Goal: Information Seeking & Learning: Learn about a topic

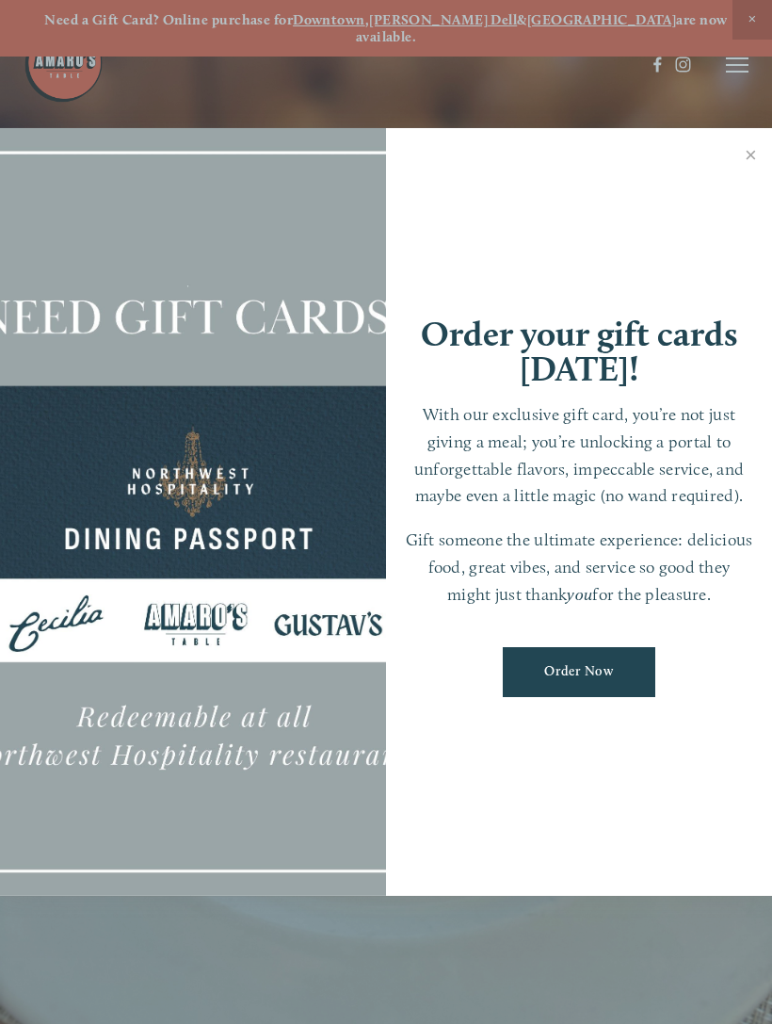
click at [749, 139] on link "Close" at bounding box center [751, 157] width 37 height 53
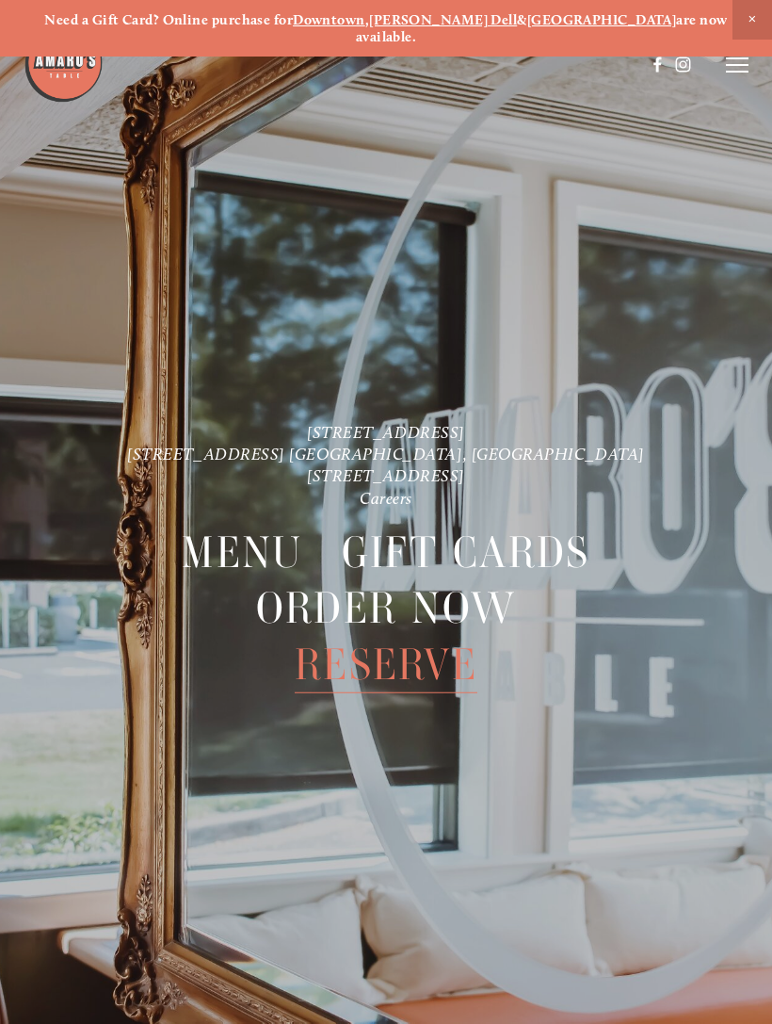
click at [738, 68] on icon at bounding box center [737, 65] width 23 height 17
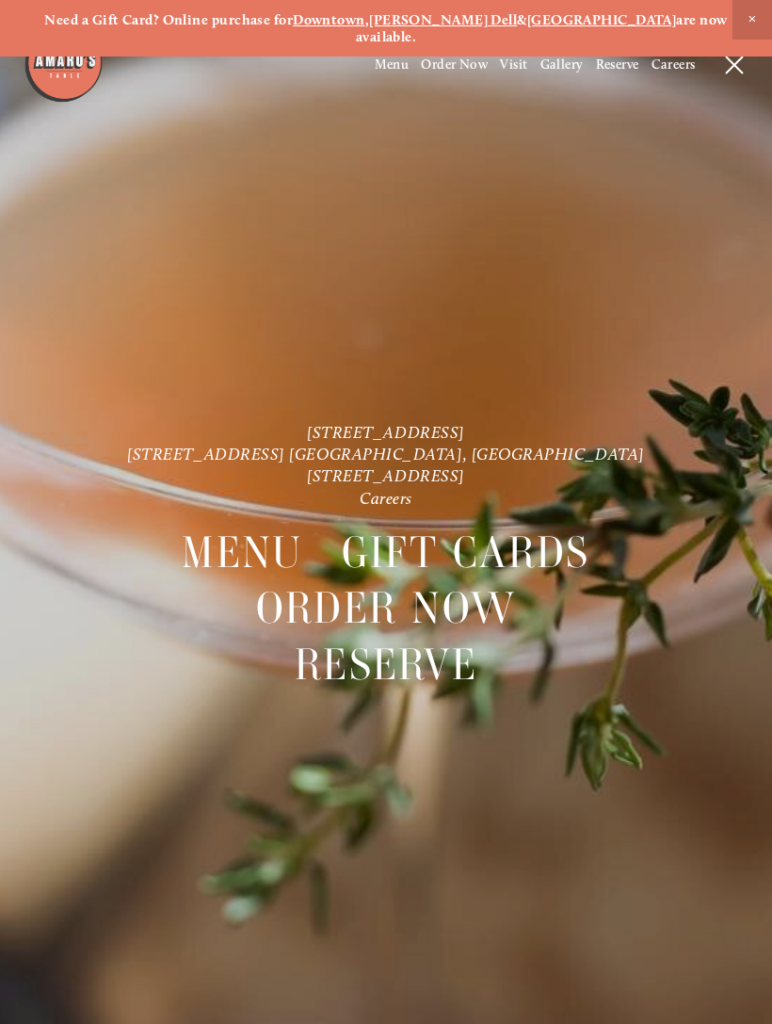
click at [387, 69] on span "Menu" at bounding box center [392, 65] width 35 height 16
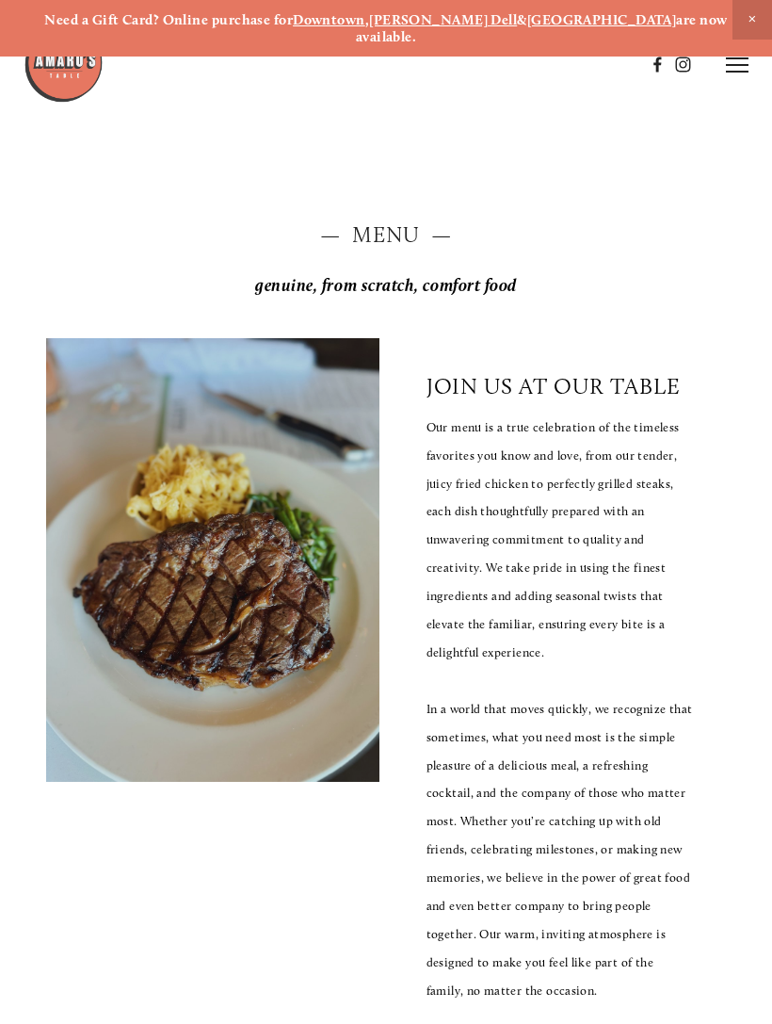
click at [746, 57] on icon at bounding box center [737, 65] width 23 height 17
click at [512, 73] on span "Visit" at bounding box center [513, 65] width 27 height 16
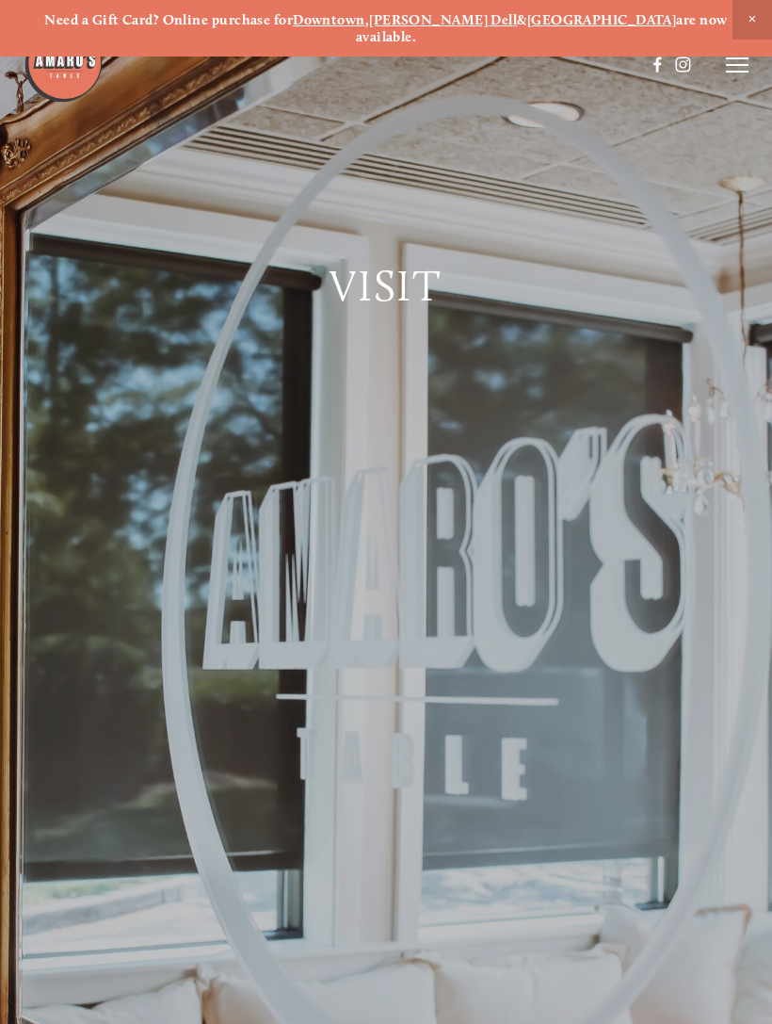
click at [732, 68] on icon at bounding box center [737, 65] width 23 height 17
click at [398, 72] on span "Menu" at bounding box center [392, 65] width 35 height 16
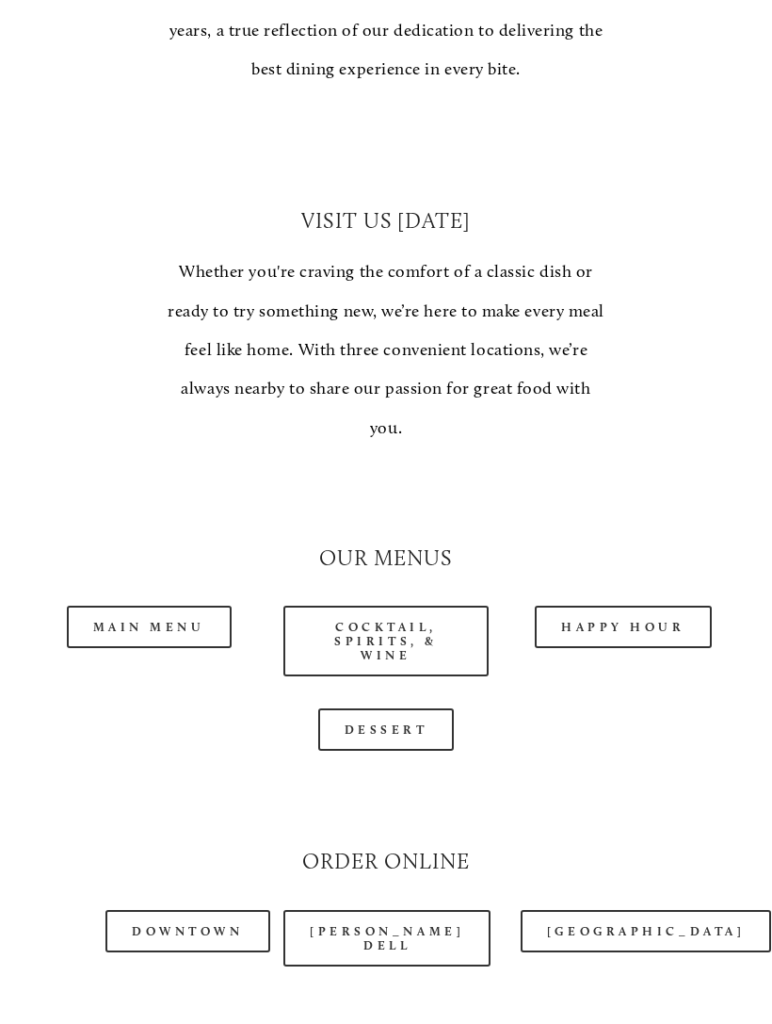
scroll to position [1288, 0]
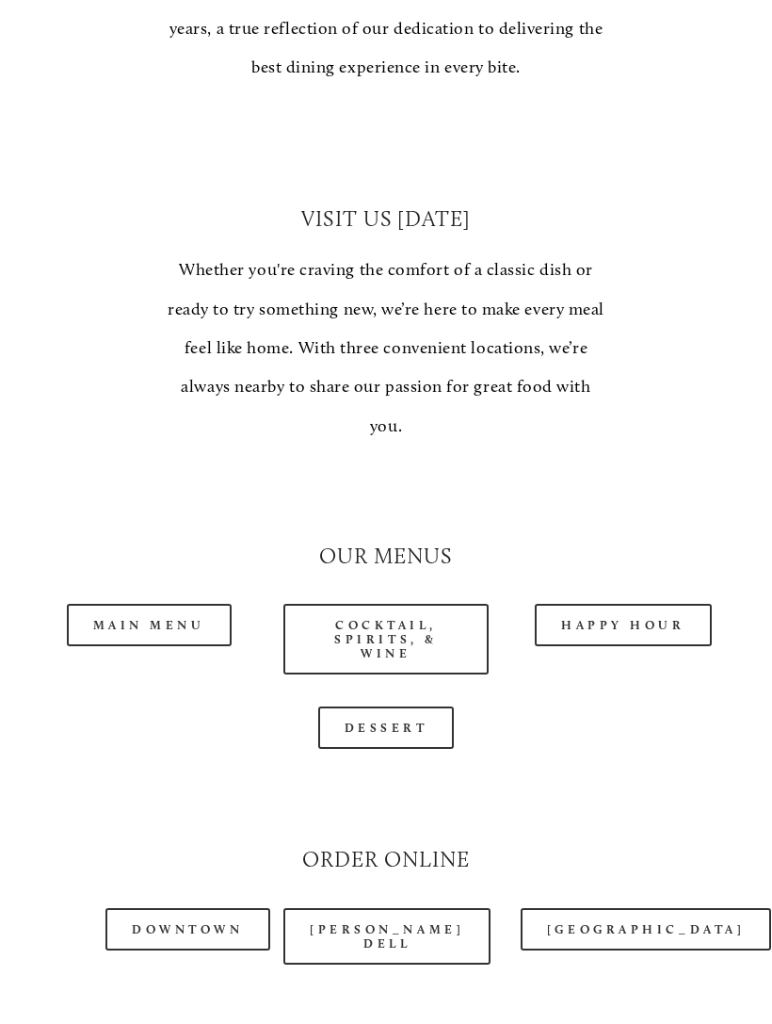
click at [191, 604] on link "Main Menu" at bounding box center [149, 625] width 165 height 42
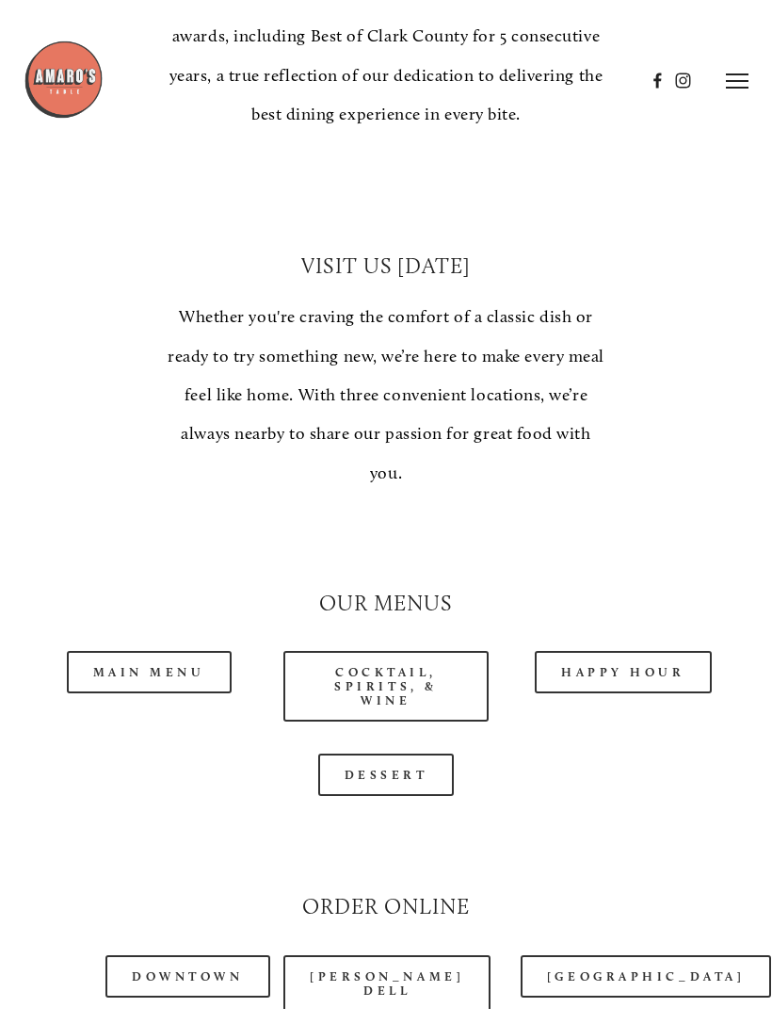
scroll to position [1291, 0]
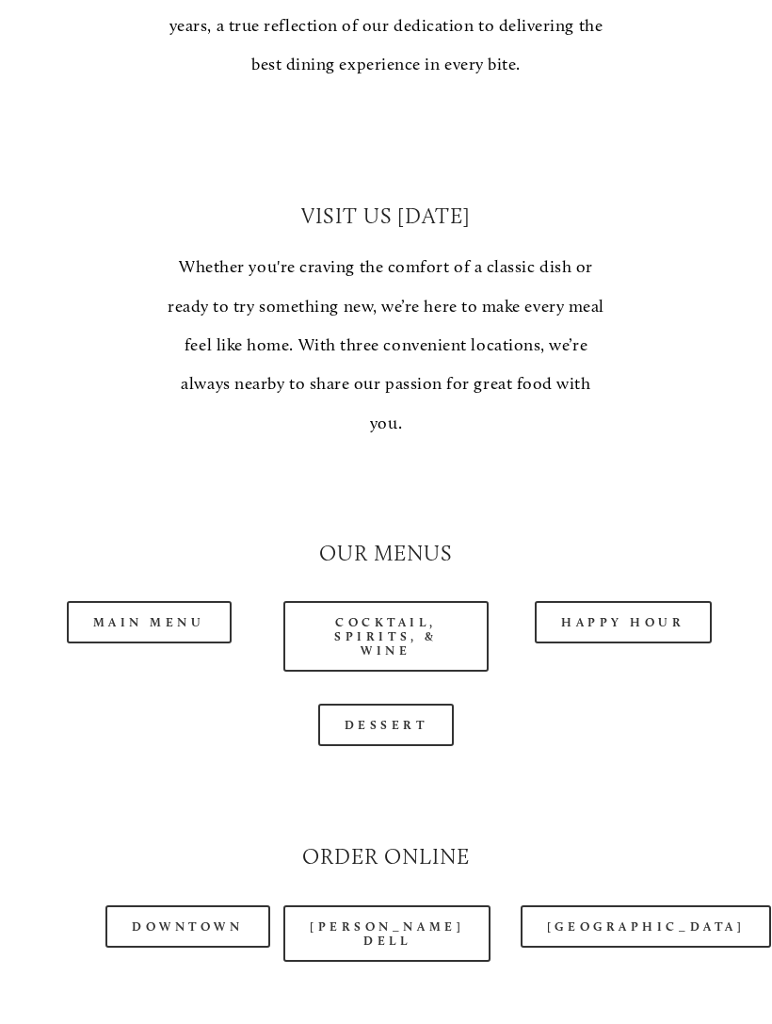
click at [632, 601] on link "Happy Hour" at bounding box center [623, 622] width 177 height 42
click at [193, 601] on link "Main Menu" at bounding box center [149, 622] width 165 height 42
